Goal: Information Seeking & Learning: Learn about a topic

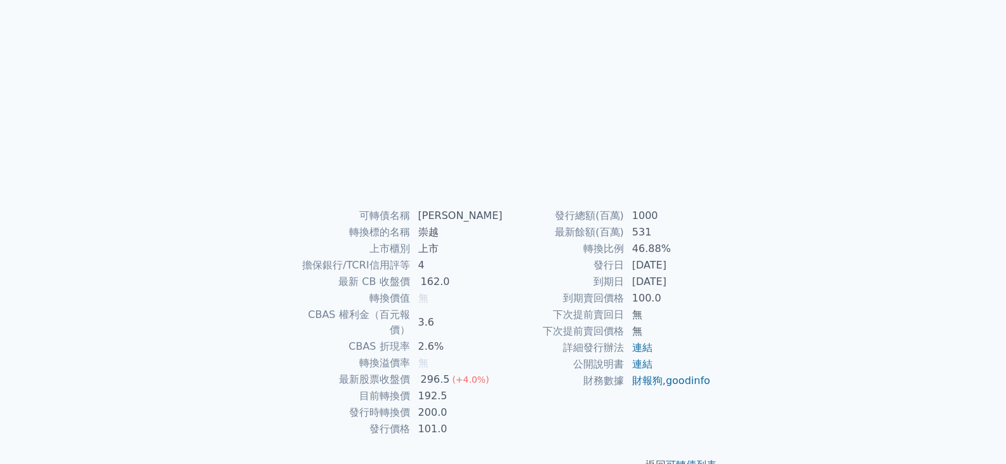
scroll to position [124, 0]
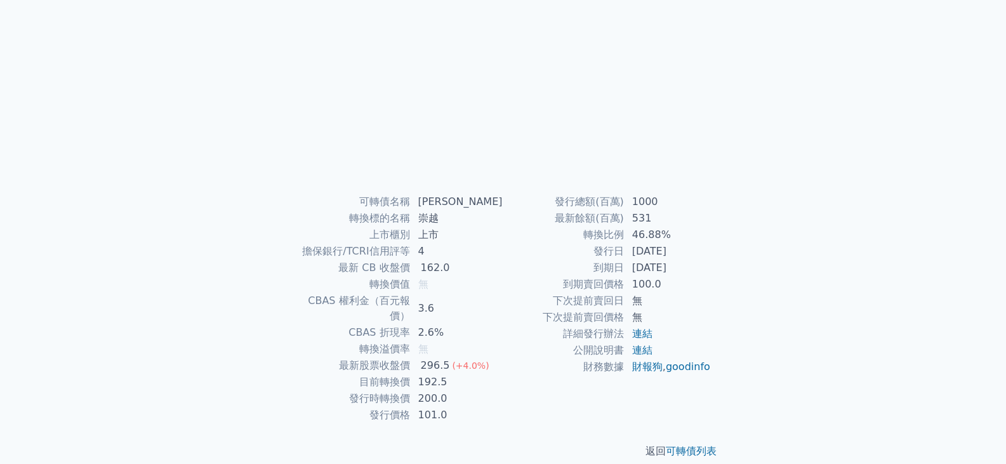
click at [841, 173] on div "可轉債列表 財務數據 可轉債列表 財務數據 登入／註冊 登入／註冊 可轉債列表 › 54342 崇越二 54342 崇越二 可轉債詳細資訊 可轉債名稱 4 無" at bounding box center [503, 177] width 1006 height 603
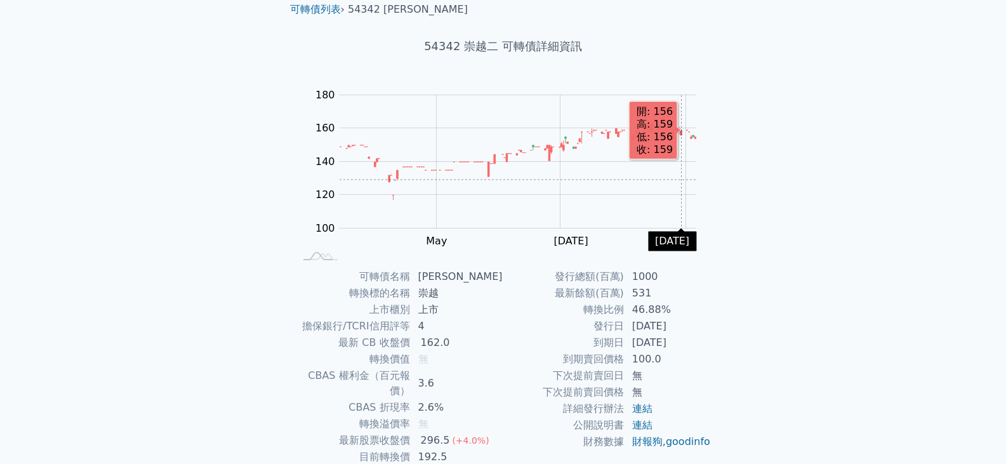
scroll to position [124, 0]
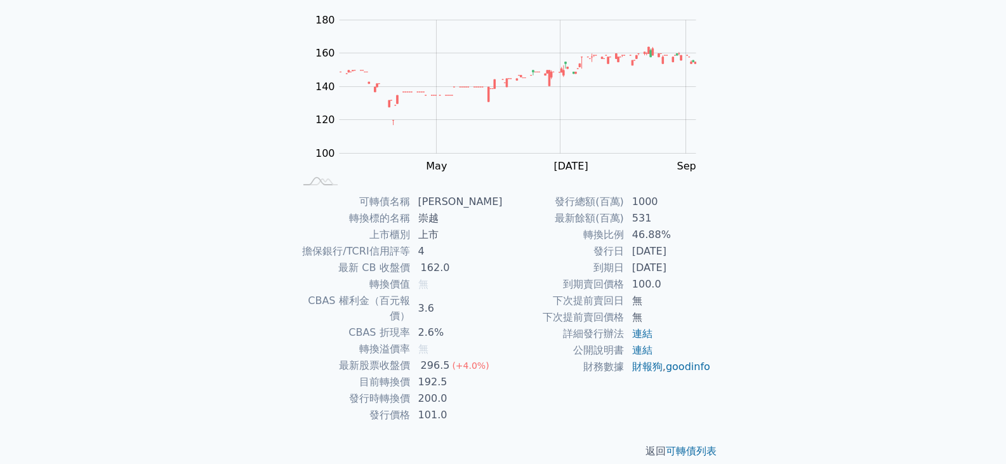
click at [826, 238] on div "可轉債列表 財務數據 可轉債列表 財務數據 登入／註冊 登入／註冊 可轉債列表 › 54342 崇越二 54342 崇越二 可轉債詳細資訊 Zoom Out …" at bounding box center [503, 177] width 1006 height 603
click at [824, 238] on div "可轉債列表 財務數據 可轉債列表 財務數據 登入／註冊 登入／註冊 可轉債列表 › 54342 崇越二 54342 崇越二 可轉債詳細資訊 Zoom Out …" at bounding box center [503, 177] width 1006 height 603
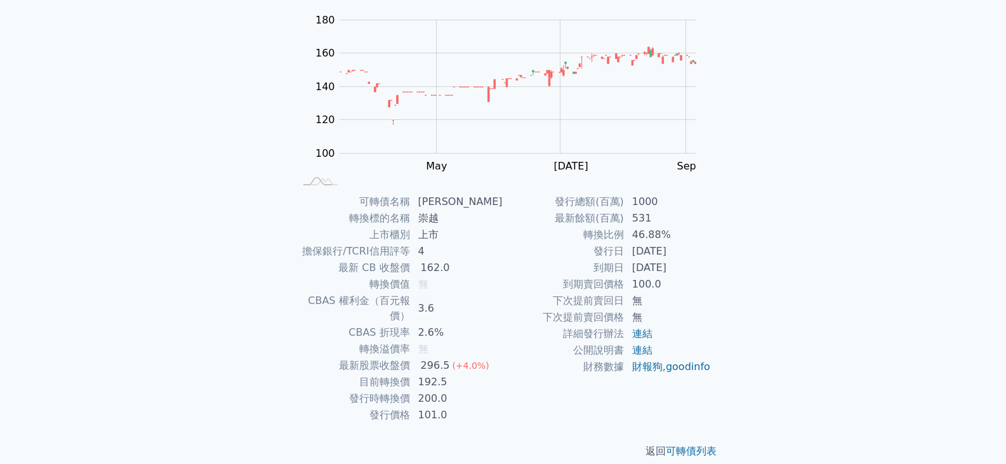
click at [824, 238] on div "可轉債列表 財務數據 可轉債列表 財務數據 登入／註冊 登入／註冊 可轉債列表 › 54342 崇越二 54342 崇越二 可轉債詳細資訊 Zoom Out …" at bounding box center [503, 177] width 1006 height 603
drag, startPoint x: 815, startPoint y: 244, endPoint x: 794, endPoint y: 253, distance: 23.0
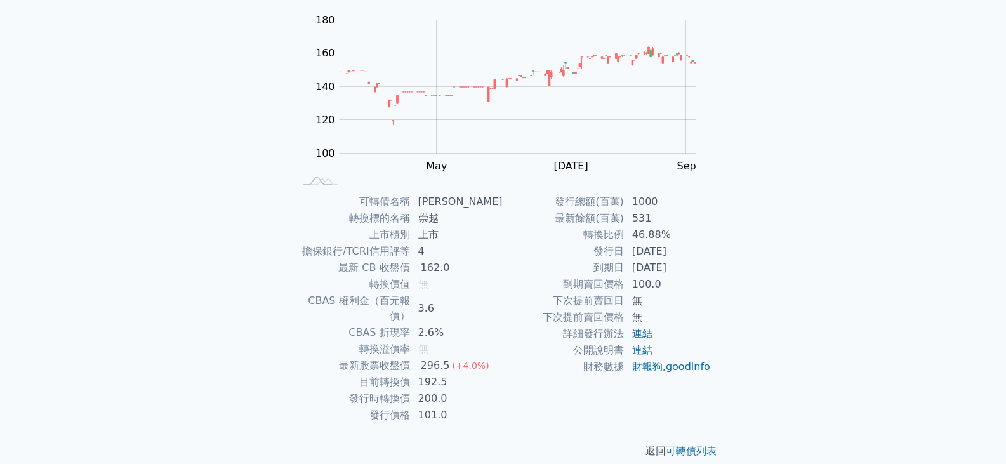
click at [810, 246] on div "可轉債列表 財務數據 可轉債列表 財務數據 登入／註冊 登入／註冊 可轉債列表 › 54342 崇越二 54342 崇越二 可轉債詳細資訊 Zoom Out …" at bounding box center [503, 177] width 1006 height 603
click at [788, 256] on div "可轉債列表 財務數據 可轉債列表 財務數據 登入／註冊 登入／註冊 可轉債列表 › 54342 崇越二 54342 崇越二 可轉債詳細資訊 Zoom Out …" at bounding box center [503, 177] width 1006 height 603
click at [791, 249] on div "可轉債列表 財務數據 可轉債列表 財務數據 登入／註冊 登入／註冊 可轉債列表 › 54342 崇越二 54342 崇越二 可轉債詳細資訊 Zoom Out …" at bounding box center [503, 177] width 1006 height 603
click at [918, 179] on div "可轉債列表 財務數據 可轉債列表 財務數據 登入／註冊 登入／註冊 可轉債列表 › 54342 崇越二 54342 崇越二 可轉債詳細資訊 Zoom Out …" at bounding box center [503, 177] width 1006 height 603
